Goal: Navigation & Orientation: Find specific page/section

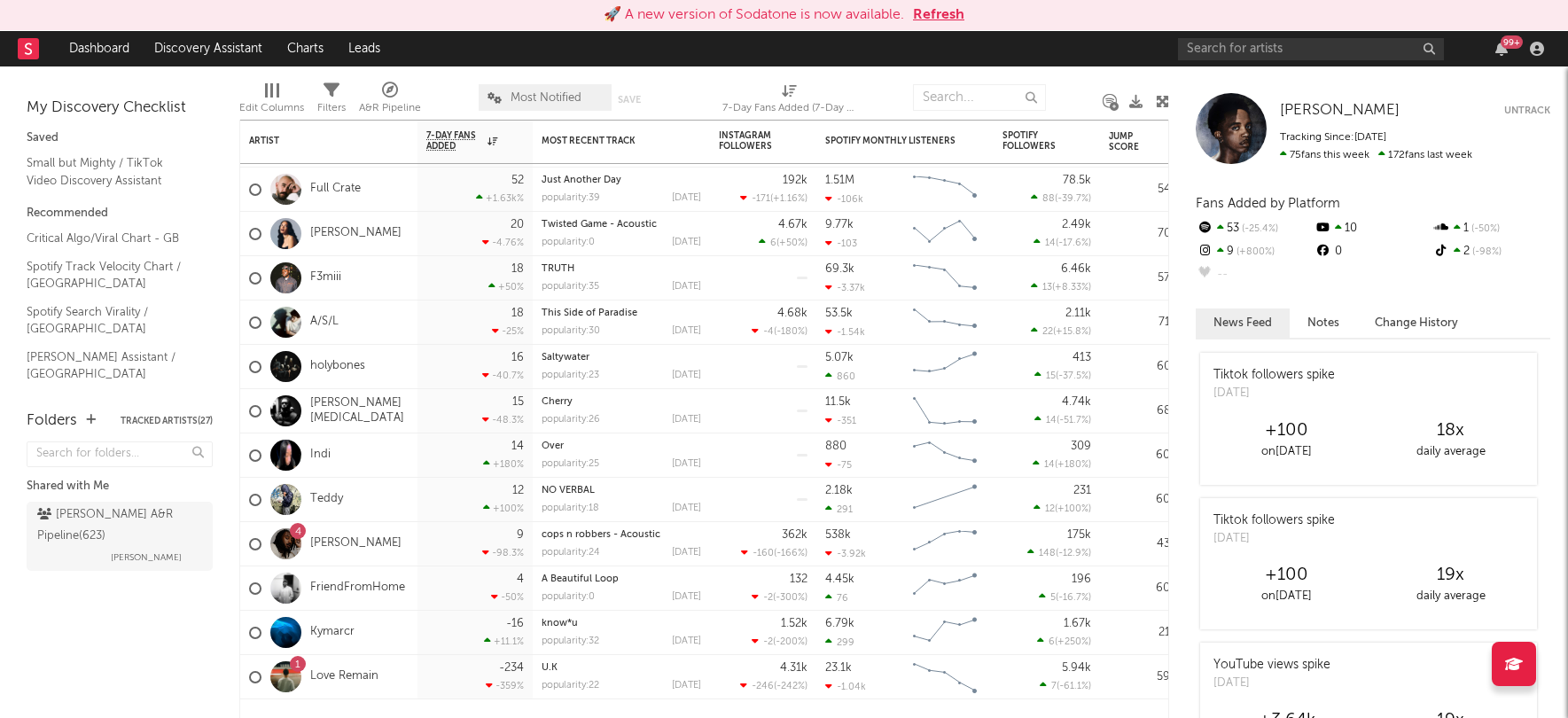
click at [30, 48] on rect at bounding box center [28, 49] width 22 height 22
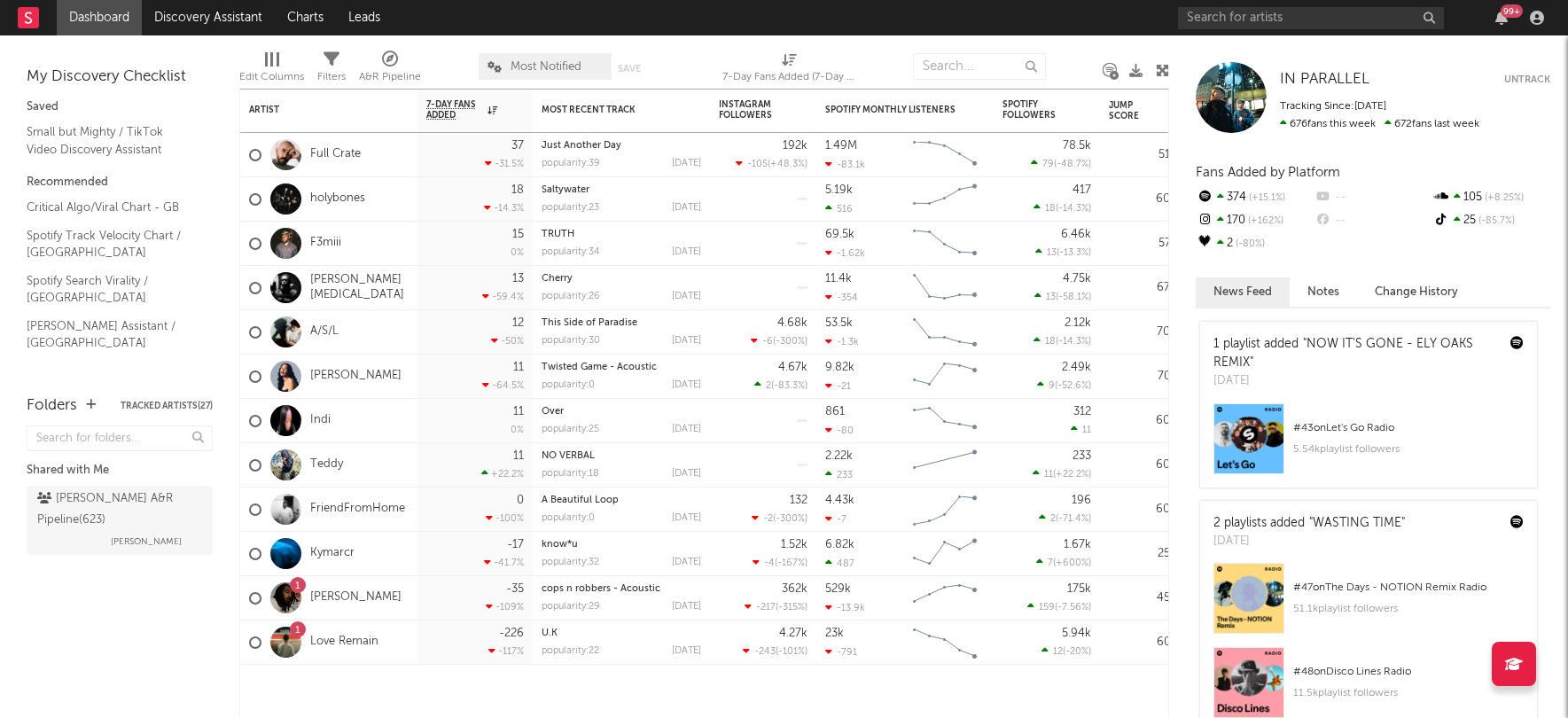
click at [93, 629] on div "Folders Tracked Artists ( 27 ) Shared with Me [PERSON_NAME] A&R Pipeline ( 623 …" at bounding box center [119, 547] width 240 height 341
